Goal: Find specific page/section: Find specific page/section

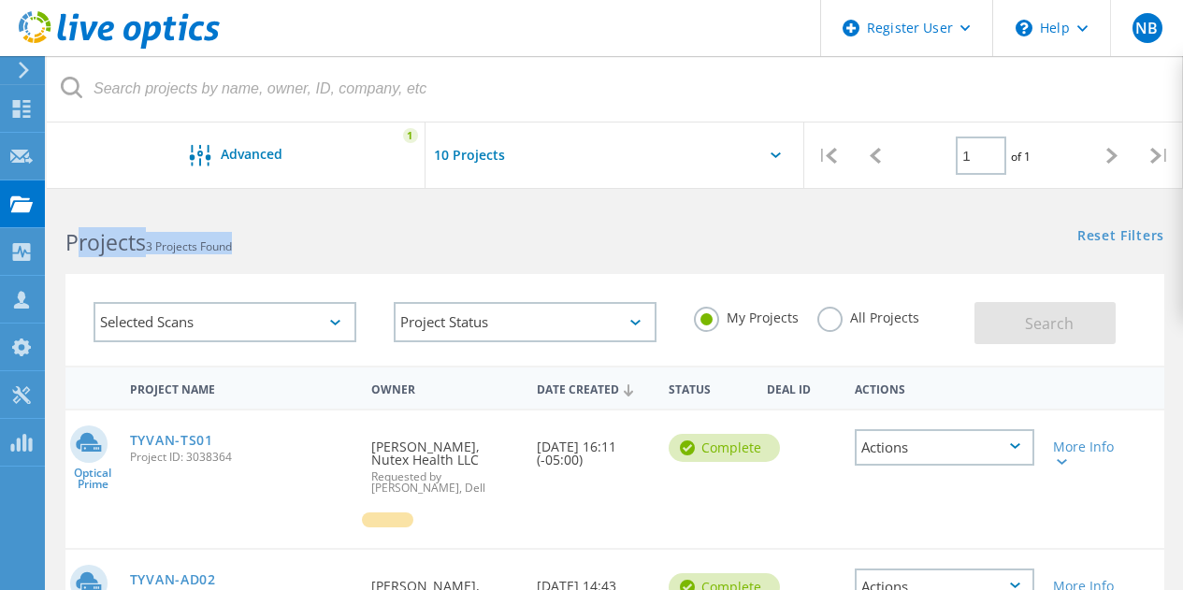
drag, startPoint x: 294, startPoint y: 255, endPoint x: 73, endPoint y: 252, distance: 221.6
click at [73, 252] on h2 "Projects 3 Projects Found" at bounding box center [330, 242] width 530 height 31
drag, startPoint x: 67, startPoint y: 251, endPoint x: 264, endPoint y: 243, distance: 196.5
click at [265, 253] on h2 "Projects 3 Projects Found" at bounding box center [330, 242] width 530 height 31
click at [264, 243] on h2 "Projects 3 Projects Found" at bounding box center [330, 242] width 530 height 31
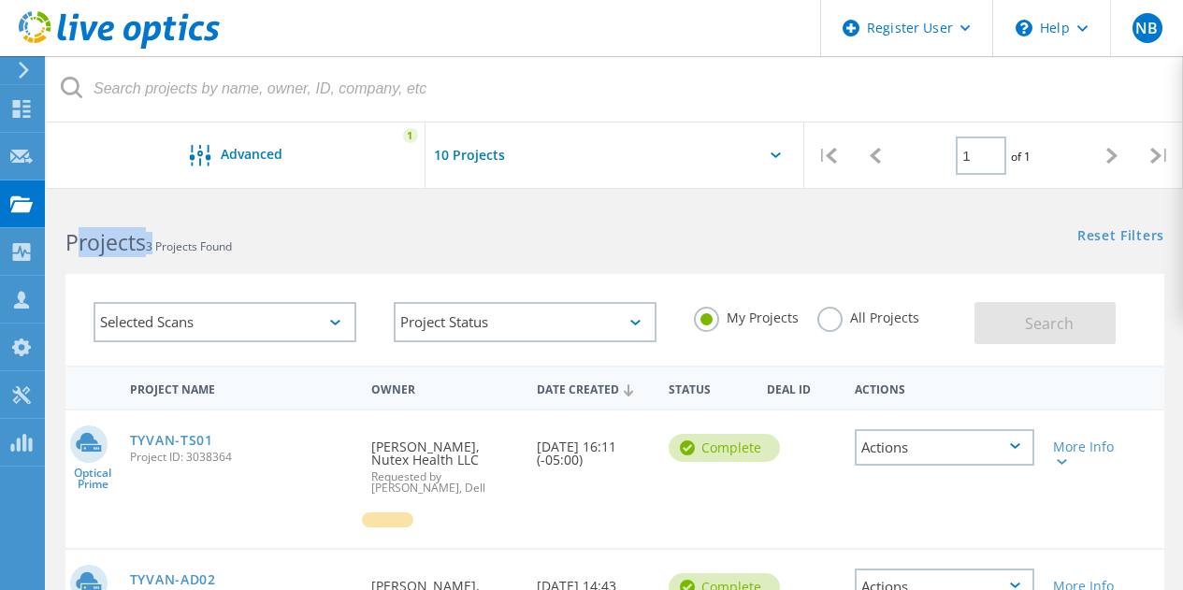
drag, startPoint x: 72, startPoint y: 241, endPoint x: 161, endPoint y: 240, distance: 88.8
click at [163, 241] on h2 "Projects 3 Projects Found" at bounding box center [330, 242] width 530 height 31
drag, startPoint x: 66, startPoint y: 242, endPoint x: 265, endPoint y: 247, distance: 199.2
click at [265, 247] on h2 "Projects 3 Projects Found" at bounding box center [330, 242] width 530 height 31
click at [269, 243] on h2 "Projects 3 Projects Found" at bounding box center [330, 242] width 530 height 31
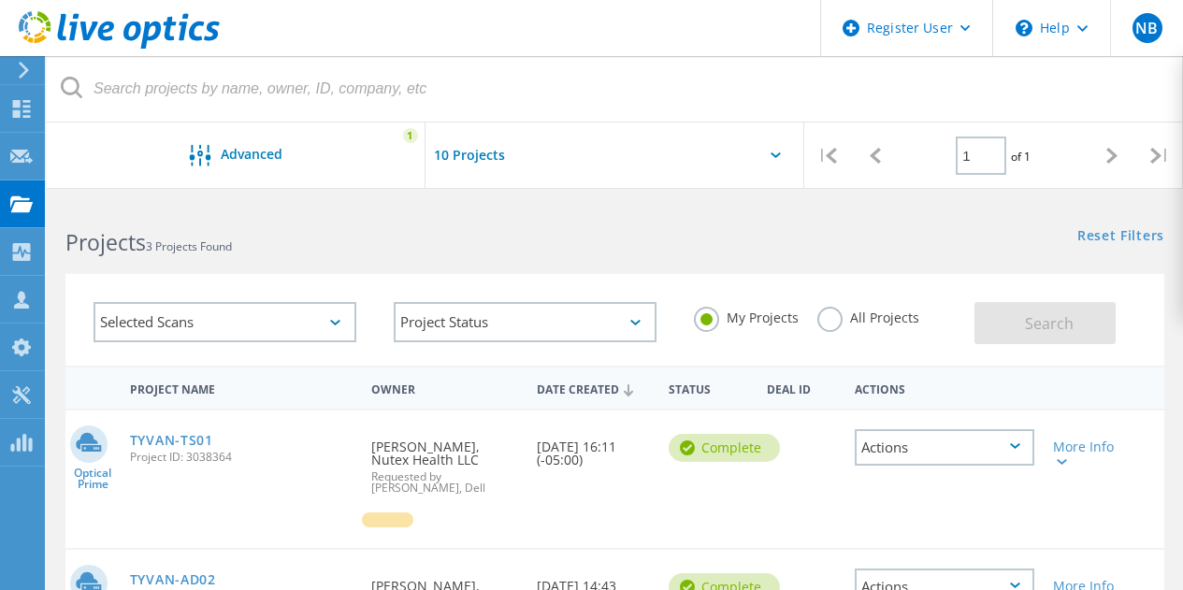
click at [323, 209] on div "Projects 3 Projects Found" at bounding box center [330, 226] width 567 height 50
